Goal: Find specific page/section: Find specific page/section

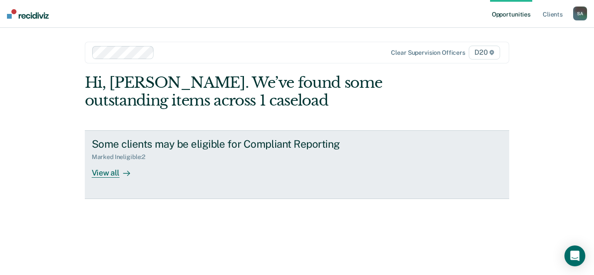
click at [203, 176] on div "Some clients may be eligible for Compliant Reporting Marked Ineligible : 2 View…" at bounding box center [255, 158] width 326 height 40
